Goal: Task Accomplishment & Management: Use online tool/utility

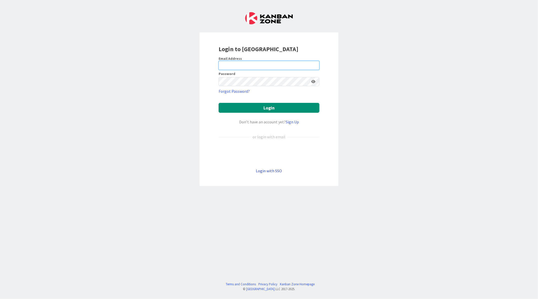
type input "Glaubitz"
click at [269, 170] on link "Login with SSO" at bounding box center [269, 170] width 26 height 5
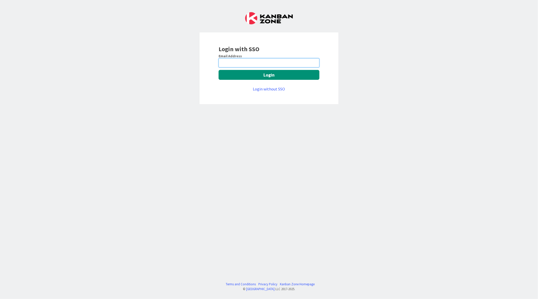
click at [246, 63] on input "email" at bounding box center [269, 62] width 101 height 9
type input "lglaubitz@huisman-nl.com"
click at [254, 71] on button "Login" at bounding box center [269, 75] width 101 height 10
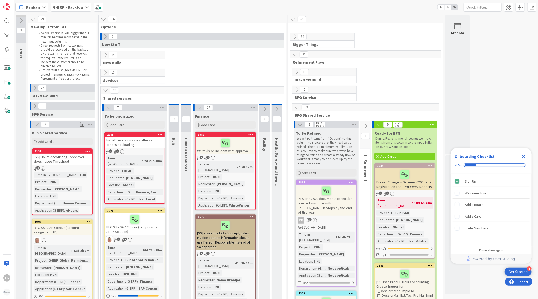
click at [525, 155] on icon "Close Checklist" at bounding box center [524, 156] width 6 height 6
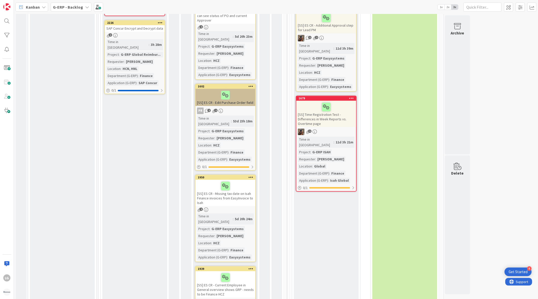
scroll to position [698, 0]
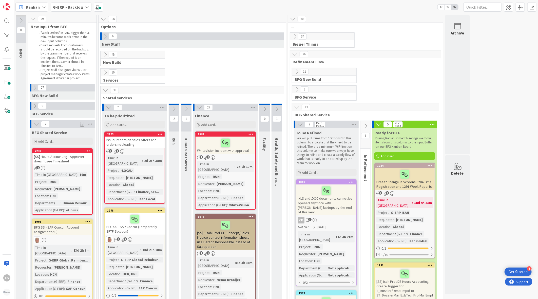
scroll to position [0, 0]
click at [65, 7] on b "G-ERP - Backlog" at bounding box center [68, 7] width 30 height 5
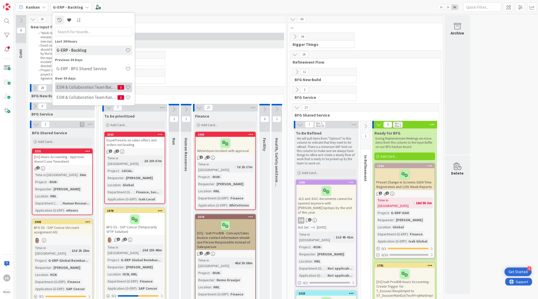
click at [87, 88] on h4 "ESM & Collaboration Team Backlog" at bounding box center [87, 87] width 61 height 5
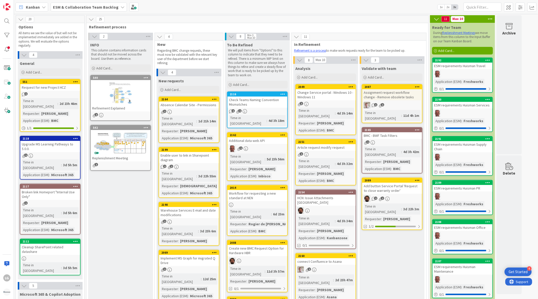
click at [81, 8] on b "ESM & Collaboration Team Backlog" at bounding box center [86, 7] width 66 height 5
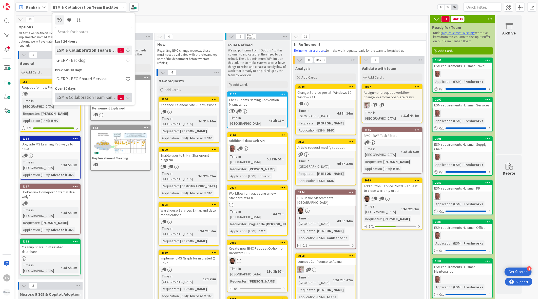
click at [83, 97] on h4 "ESM & Collaboration Team Kanban" at bounding box center [87, 97] width 61 height 5
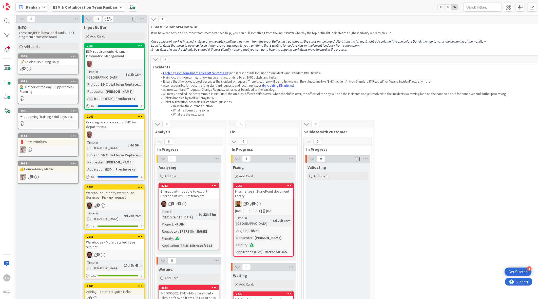
click at [108, 5] on b "ESM & Collaboration Team Kanban" at bounding box center [85, 7] width 64 height 5
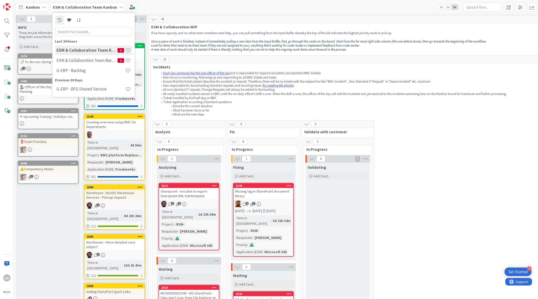
click at [98, 50] on h4 "ESM & Collaboration Team Kanban" at bounding box center [87, 50] width 61 height 5
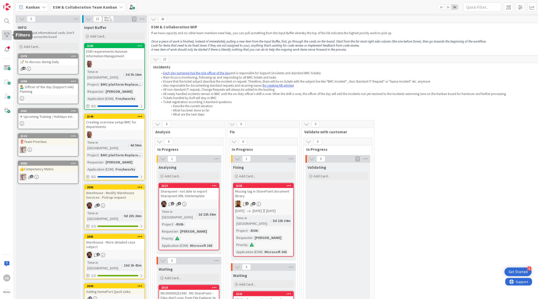
click at [4, 38] on div at bounding box center [7, 35] width 10 height 10
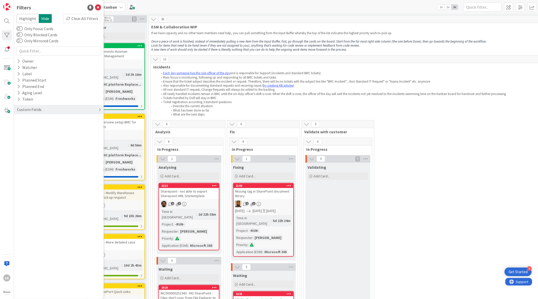
click at [35, 111] on div "Custom Fields" at bounding box center [29, 109] width 26 height 6
click at [17, 127] on icon at bounding box center [18, 126] width 3 height 4
click at [23, 131] on input "text" at bounding box center [59, 134] width 82 height 7
type input "arjan"
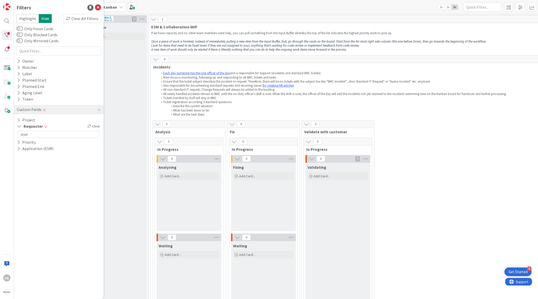
click at [115, 219] on div "Input Buffer Add Card..." at bounding box center [114, 292] width 65 height 539
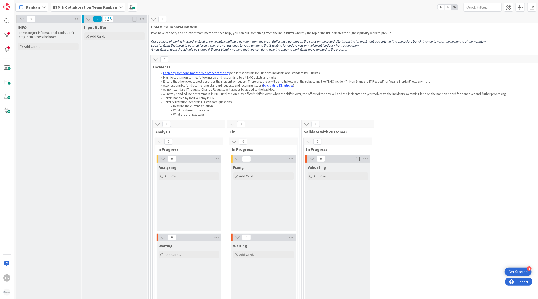
click at [115, 219] on div "Input Buffer Add Card..." at bounding box center [114, 292] width 65 height 539
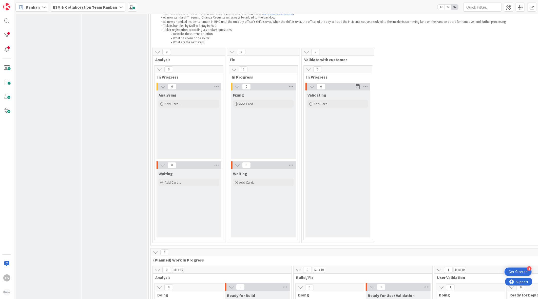
scroll to position [72, 0]
click at [7, 34] on div at bounding box center [7, 35] width 10 height 10
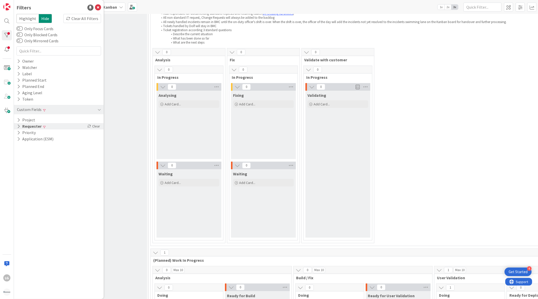
click at [19, 125] on icon at bounding box center [18, 126] width 3 height 4
click at [37, 133] on input "arjan" at bounding box center [59, 134] width 82 height 7
type input "arjan / julian"
click at [113, 159] on div "Input Buffer Add Card..." at bounding box center [114, 209] width 65 height 516
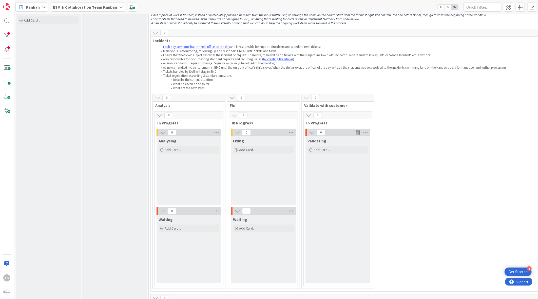
scroll to position [0, 0]
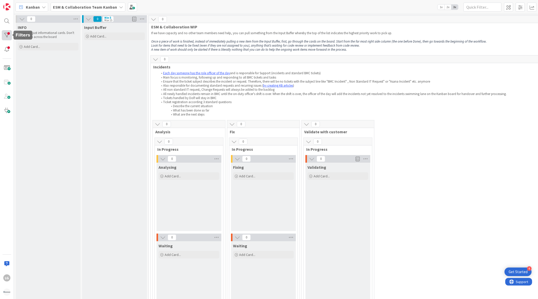
click at [5, 35] on div at bounding box center [7, 35] width 10 height 10
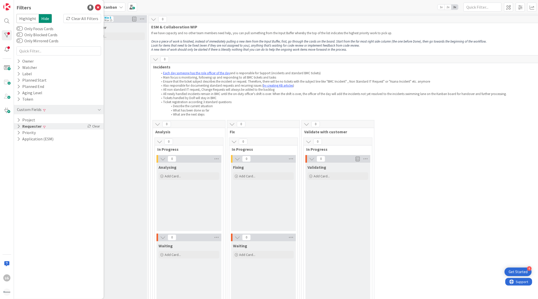
click at [19, 127] on icon at bounding box center [18, 126] width 3 height 4
click at [29, 133] on input "arjan / julian" at bounding box center [59, 134] width 82 height 7
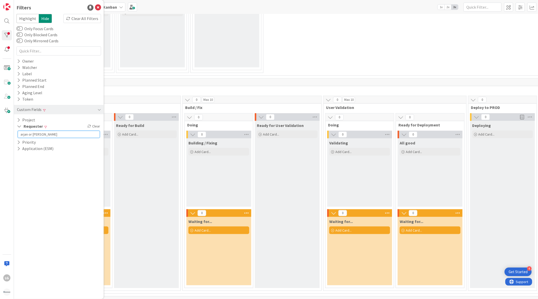
scroll to position [247, 112]
click at [46, 134] on input "arjan or julian" at bounding box center [59, 134] width 82 height 7
type input "julian"
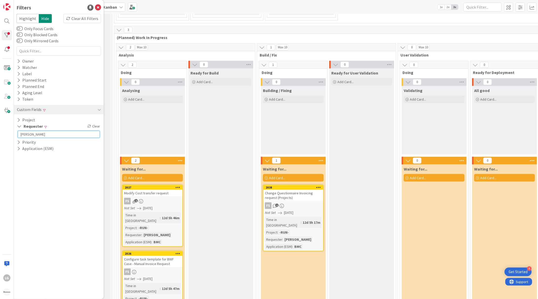
scroll to position [323, 36]
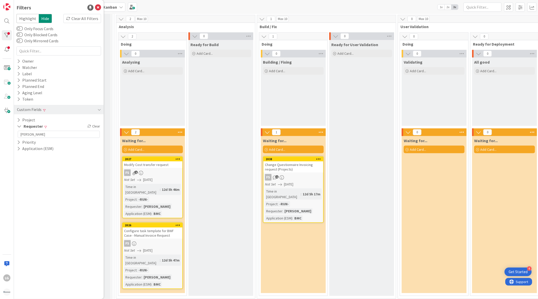
click at [108, 272] on div "Input Buffer Add Card..." at bounding box center [78, 2] width 65 height 605
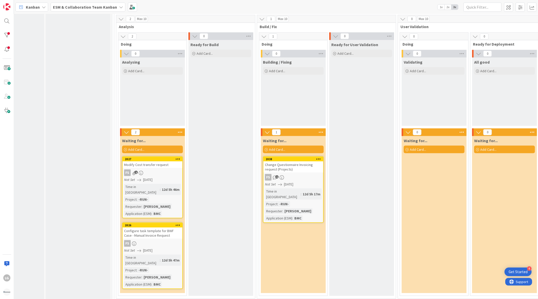
click at [73, 9] on span "ESM & Collaboration Team Kanban" at bounding box center [85, 7] width 64 height 6
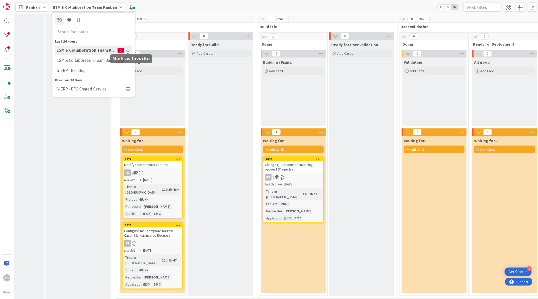
click at [128, 48] on span at bounding box center [127, 50] width 5 height 5
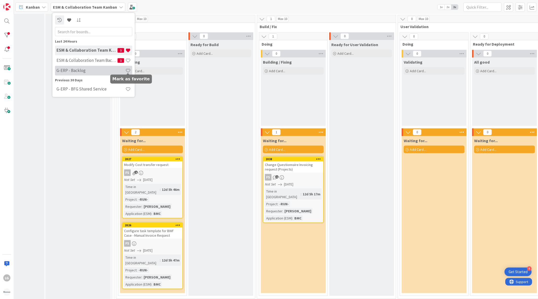
click at [128, 70] on span at bounding box center [127, 70] width 5 height 5
click at [96, 130] on div "Input Buffer Add Card..." at bounding box center [78, 2] width 65 height 605
